Goal: Complete application form

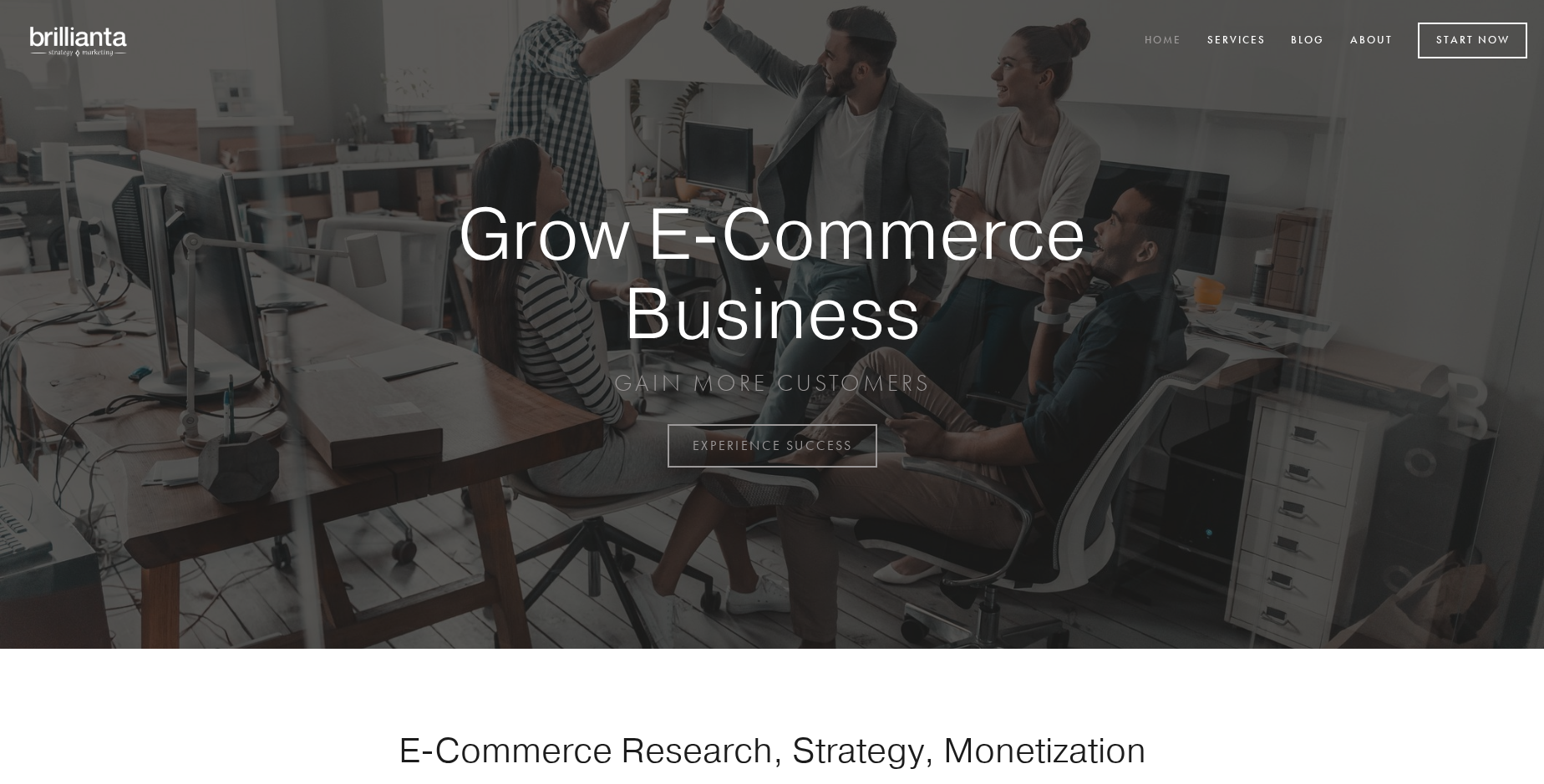
scroll to position [4379, 0]
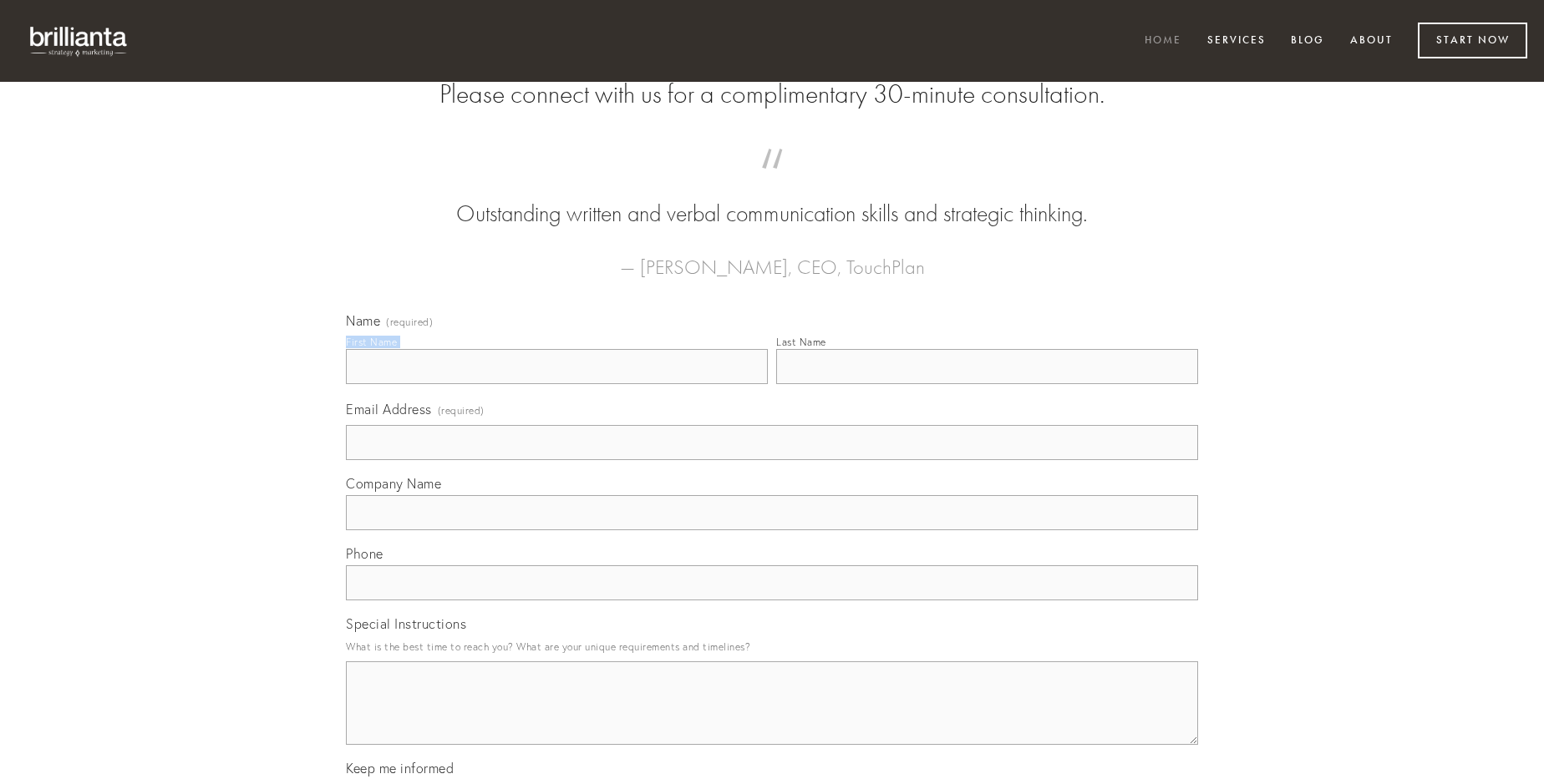
type input "[PERSON_NAME]"
click at [987, 384] on input "Last Name" at bounding box center [987, 367] width 422 height 35
type input "[PERSON_NAME]"
click at [772, 461] on input "Email Address (required)" at bounding box center [772, 443] width 852 height 35
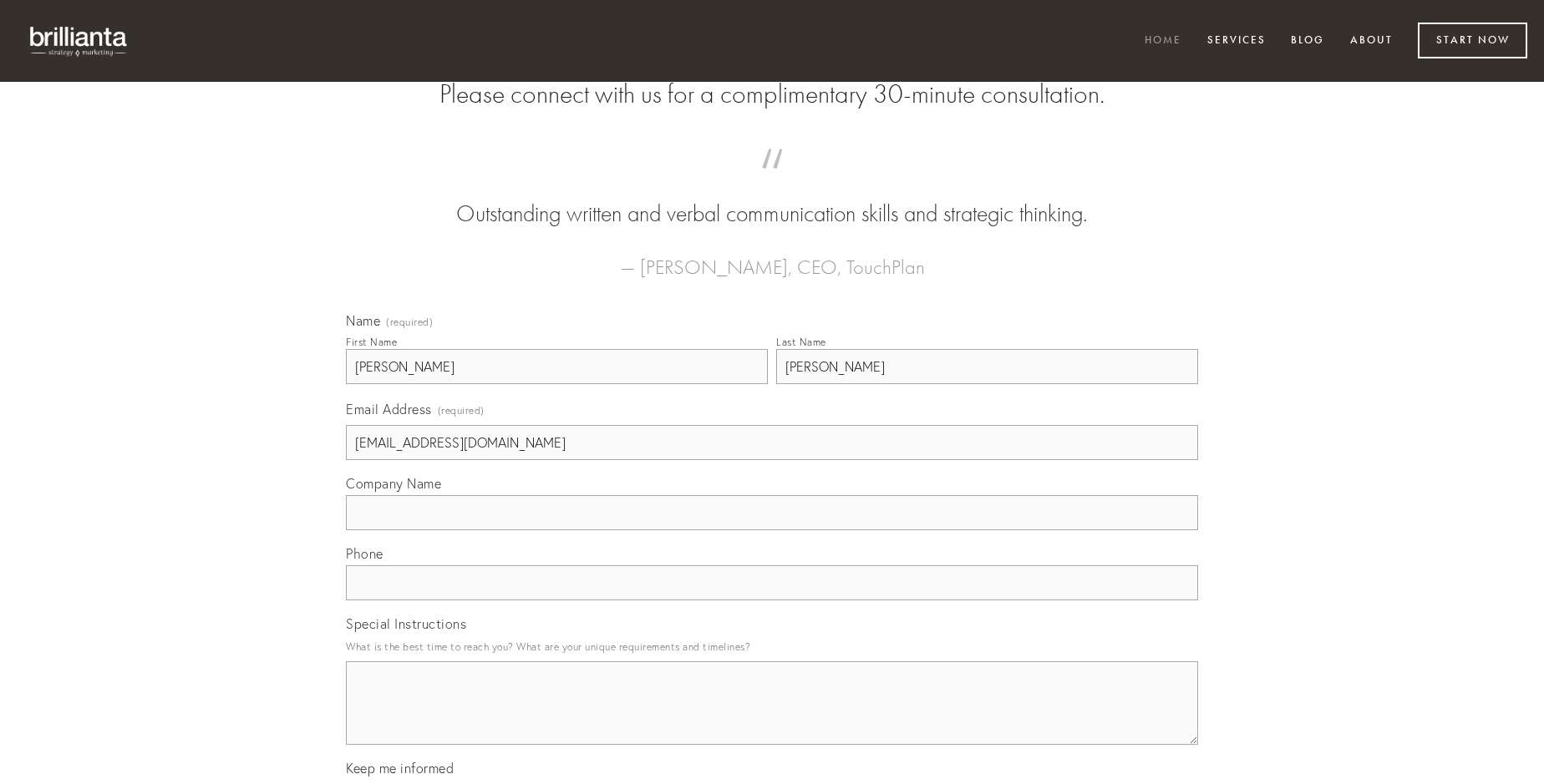
type input "[EMAIL_ADDRESS][DOMAIN_NAME]"
click at [772, 530] on input "Company Name" at bounding box center [772, 513] width 852 height 35
type input "supra"
click at [772, 600] on input "text" at bounding box center [772, 583] width 852 height 35
click at [772, 719] on textarea "Special Instructions" at bounding box center [772, 703] width 852 height 84
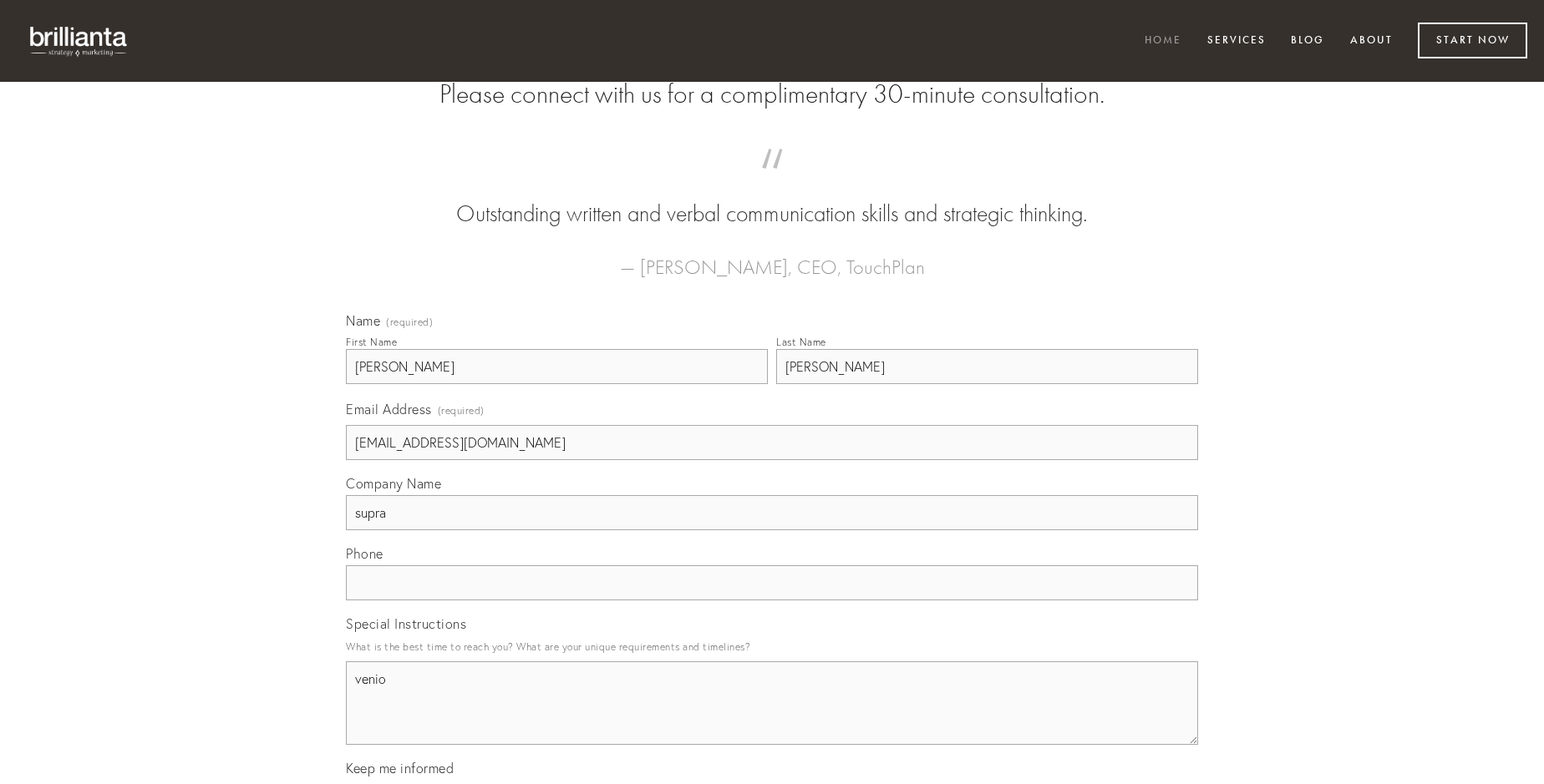
type textarea "venio"
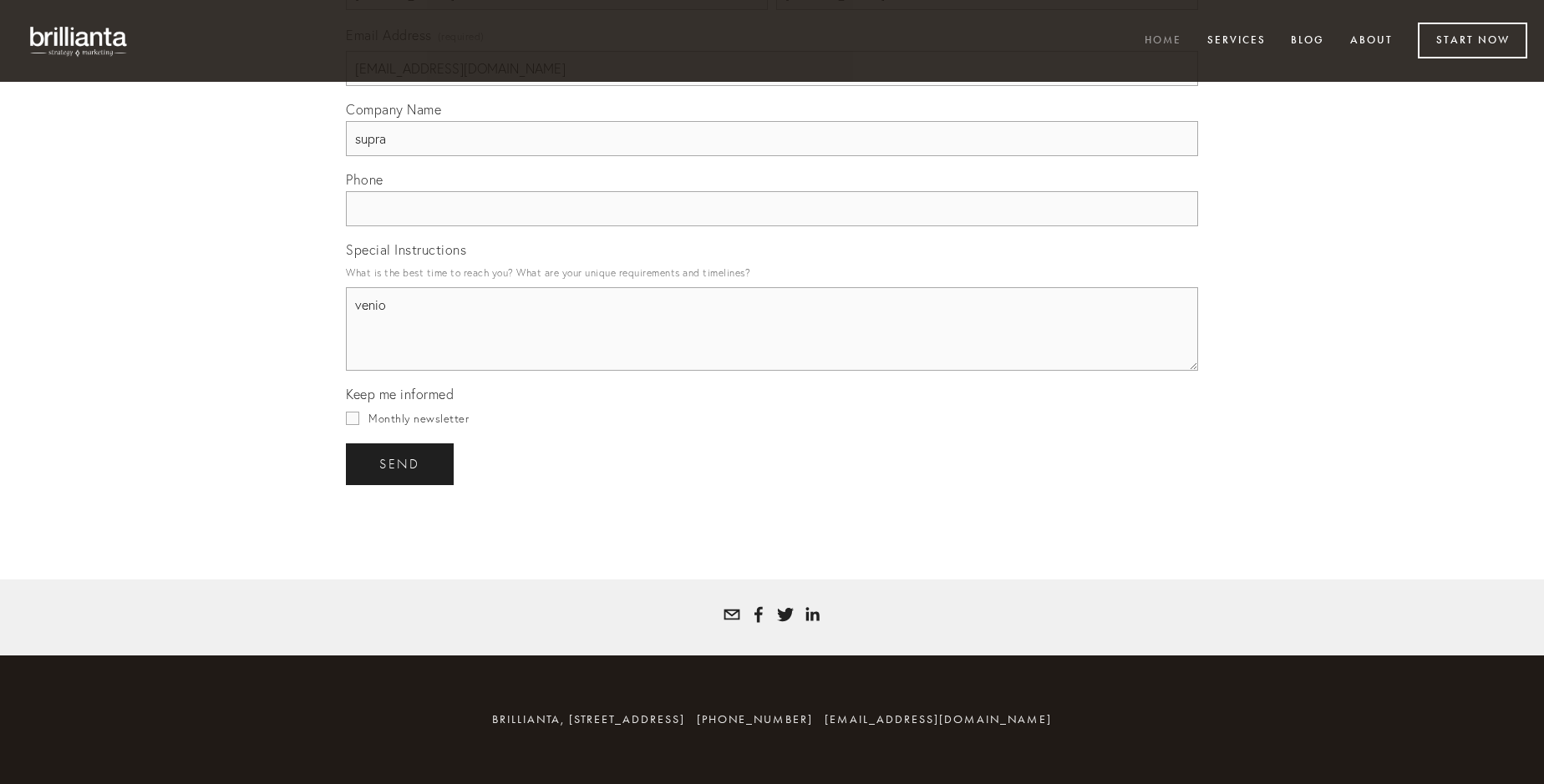
click at [401, 464] on span "send" at bounding box center [399, 465] width 41 height 15
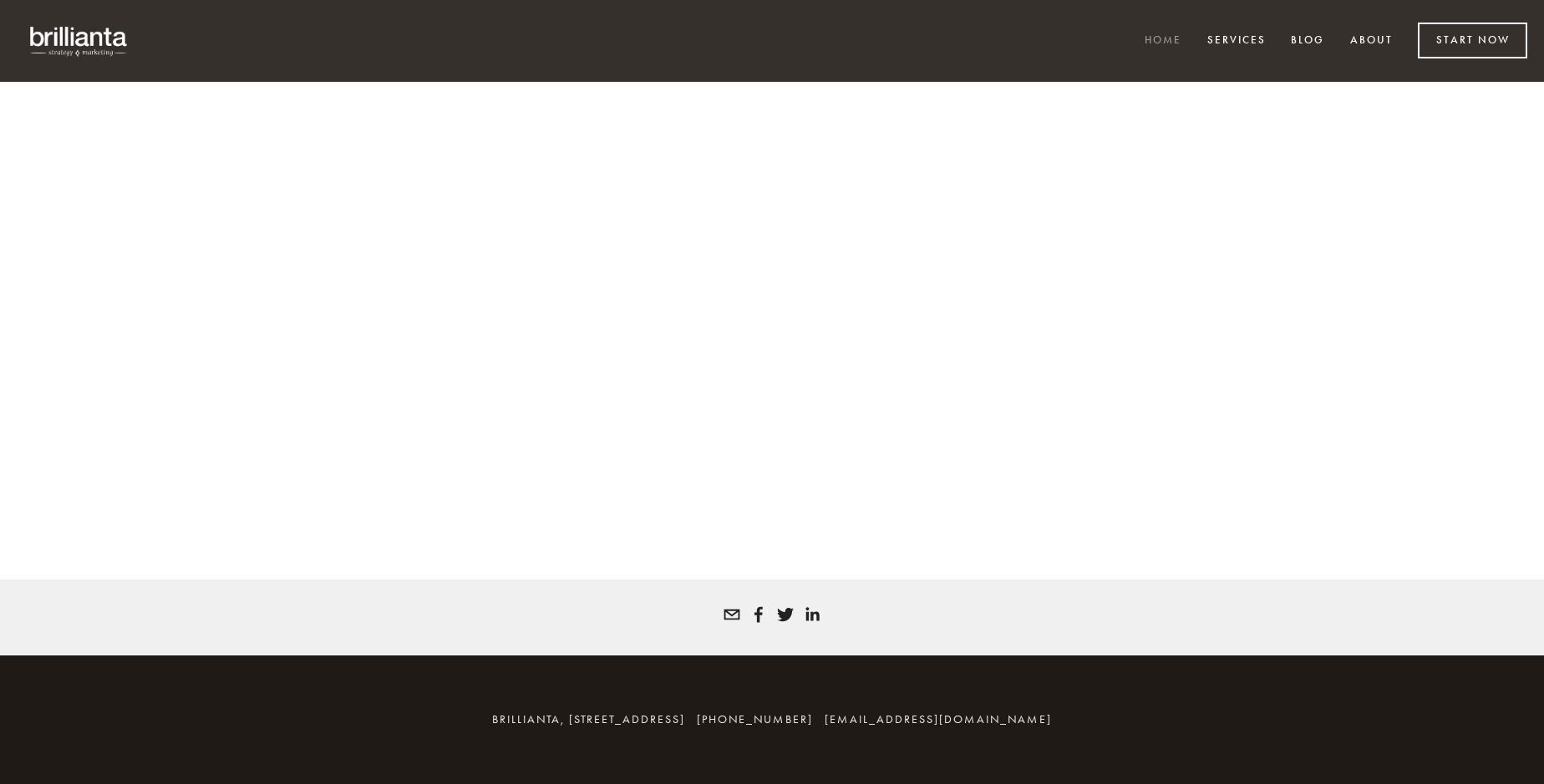
scroll to position [4357, 0]
